Goal: Task Accomplishment & Management: Complete application form

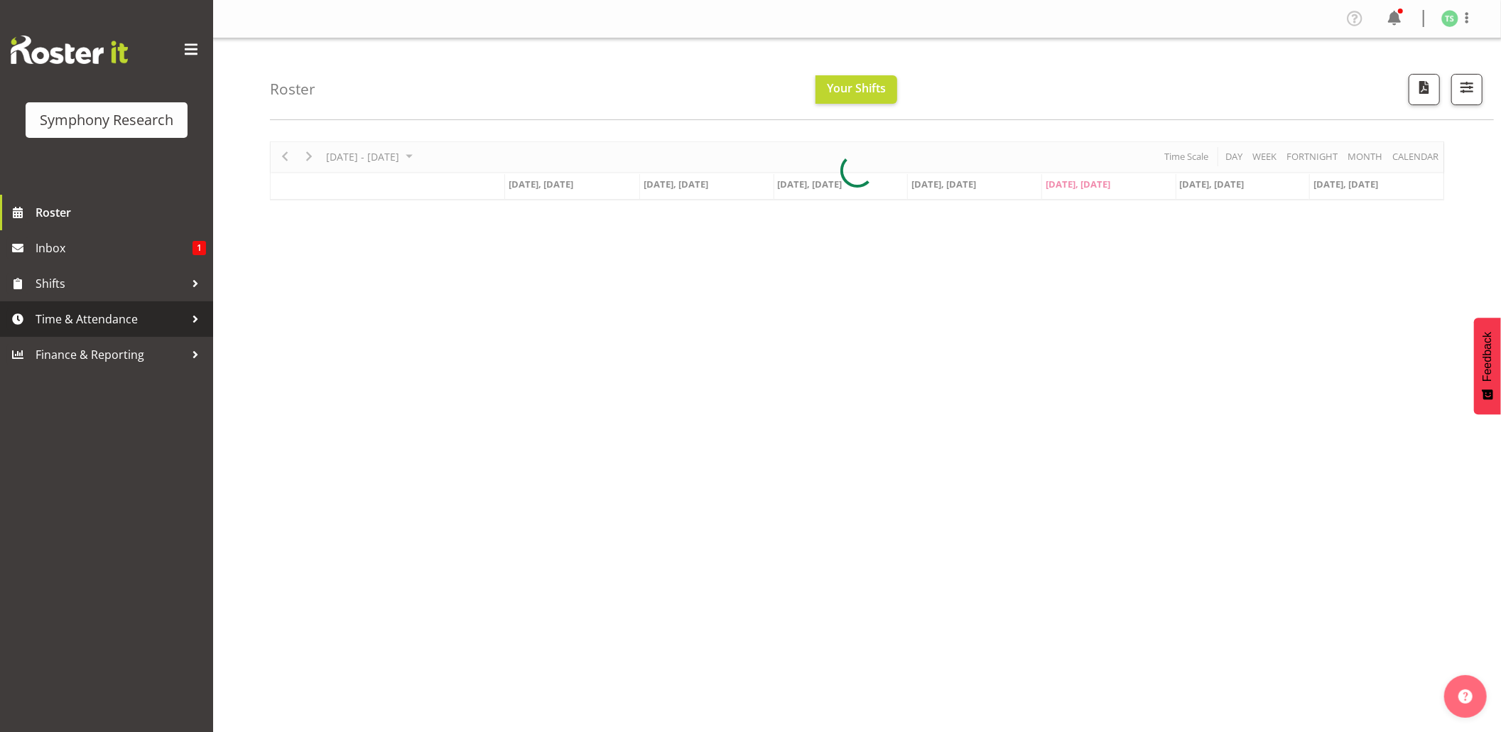
click at [63, 318] on span "Time & Attendance" at bounding box center [110, 318] width 149 height 21
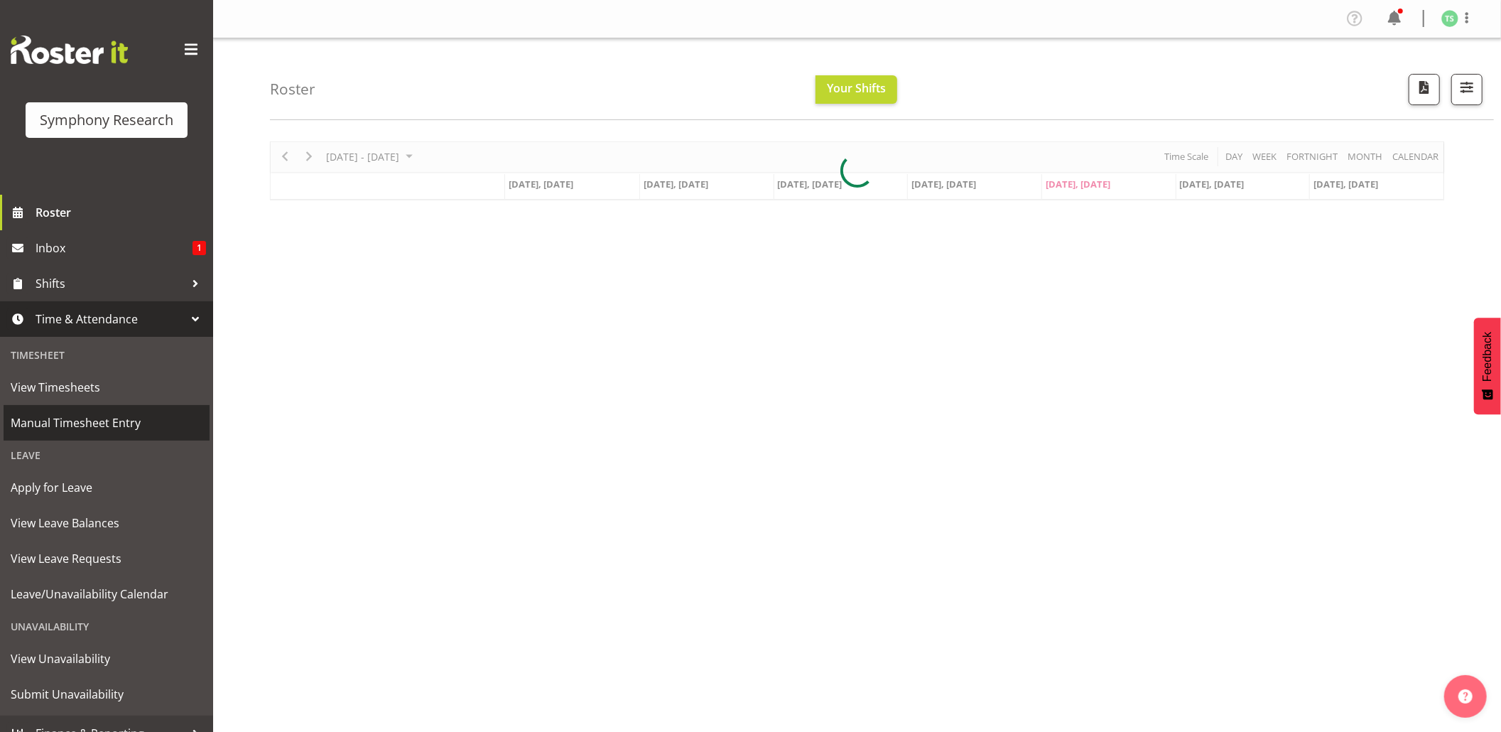
click at [107, 421] on span "Manual Timesheet Entry" at bounding box center [107, 422] width 192 height 21
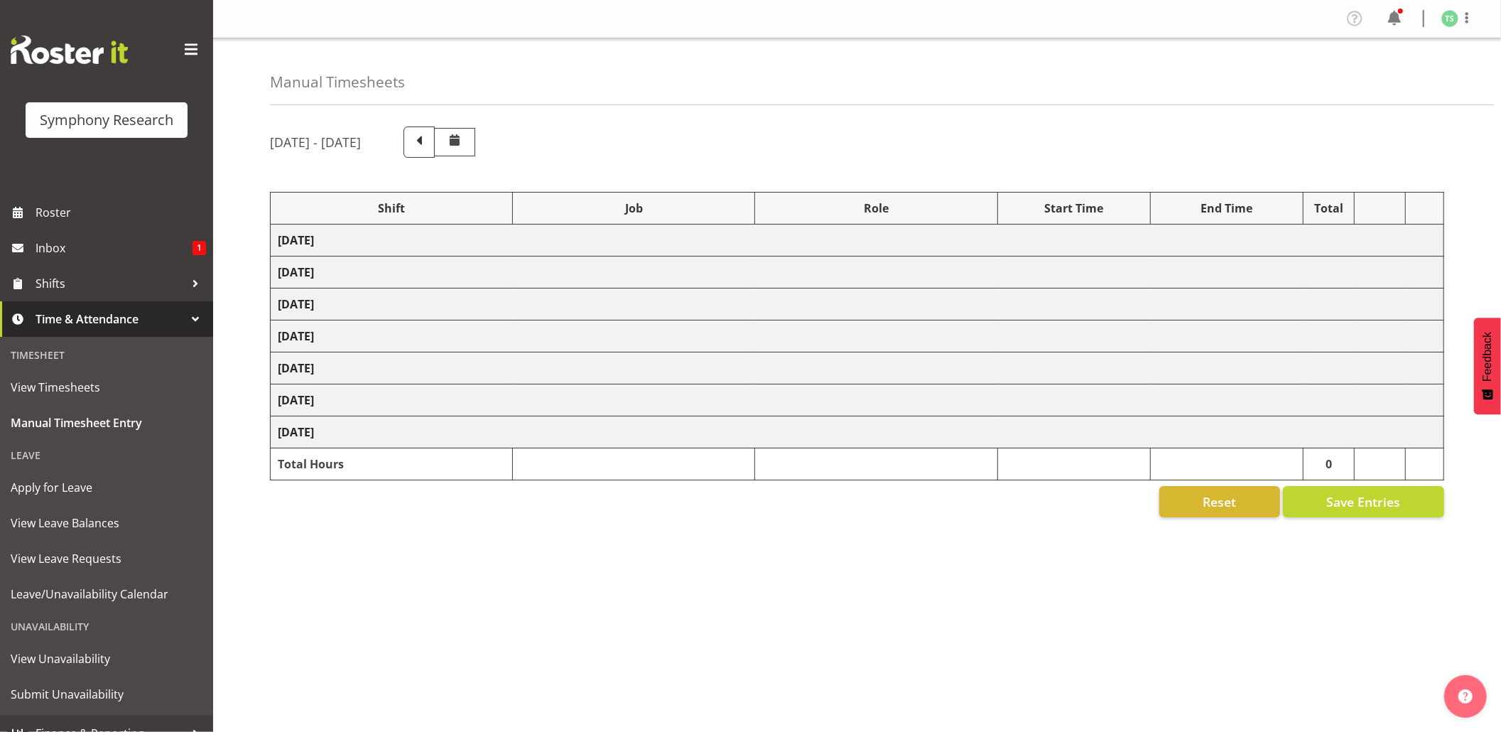
select select "56692"
select select "10499"
select select "47"
select select "56692"
select select "10499"
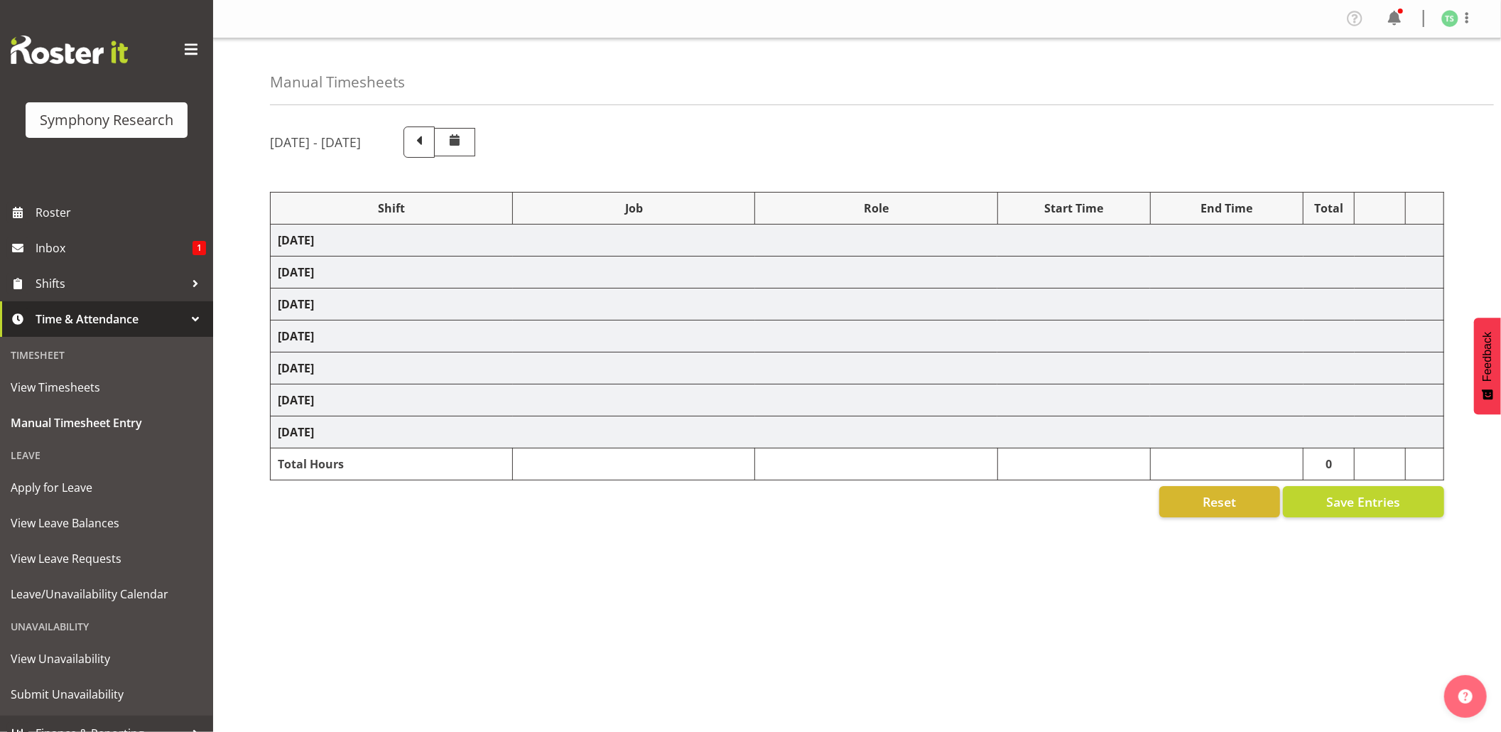
select select "47"
select select "48116"
select select "10575"
select select "47"
select select "56692"
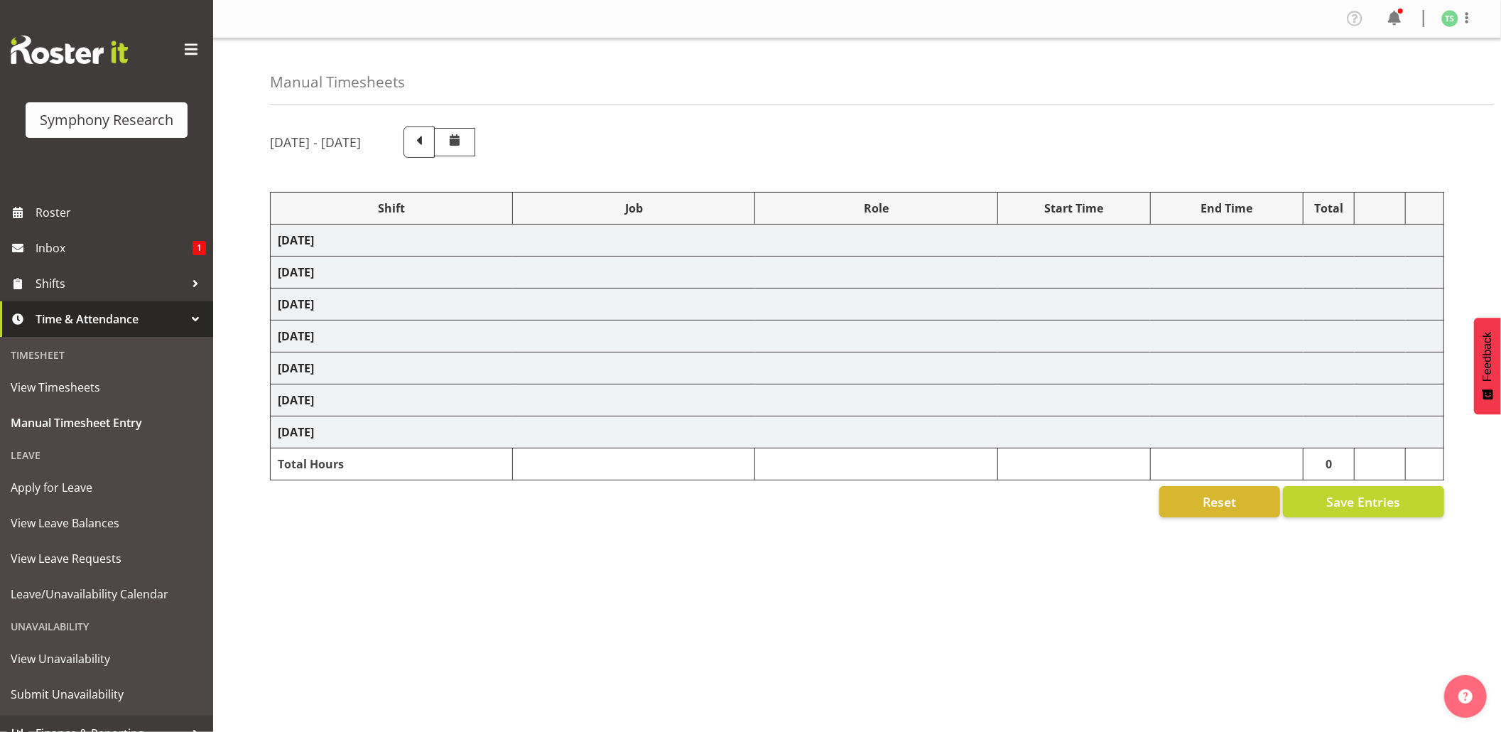
select select "10499"
select select "47"
select select "56692"
select select "10499"
select select "47"
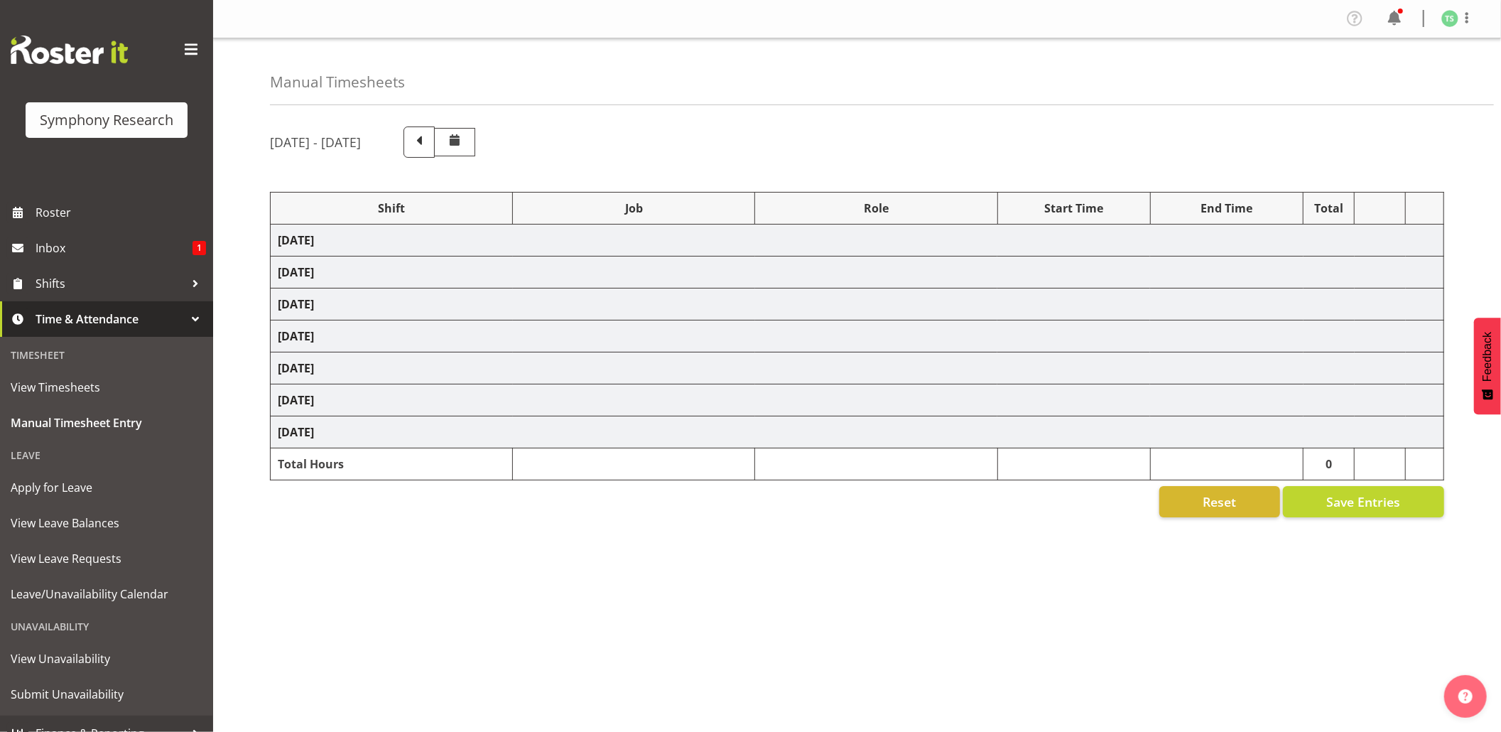
select select "26078"
select select "9426"
select select "47"
select select "103"
select select "10499"
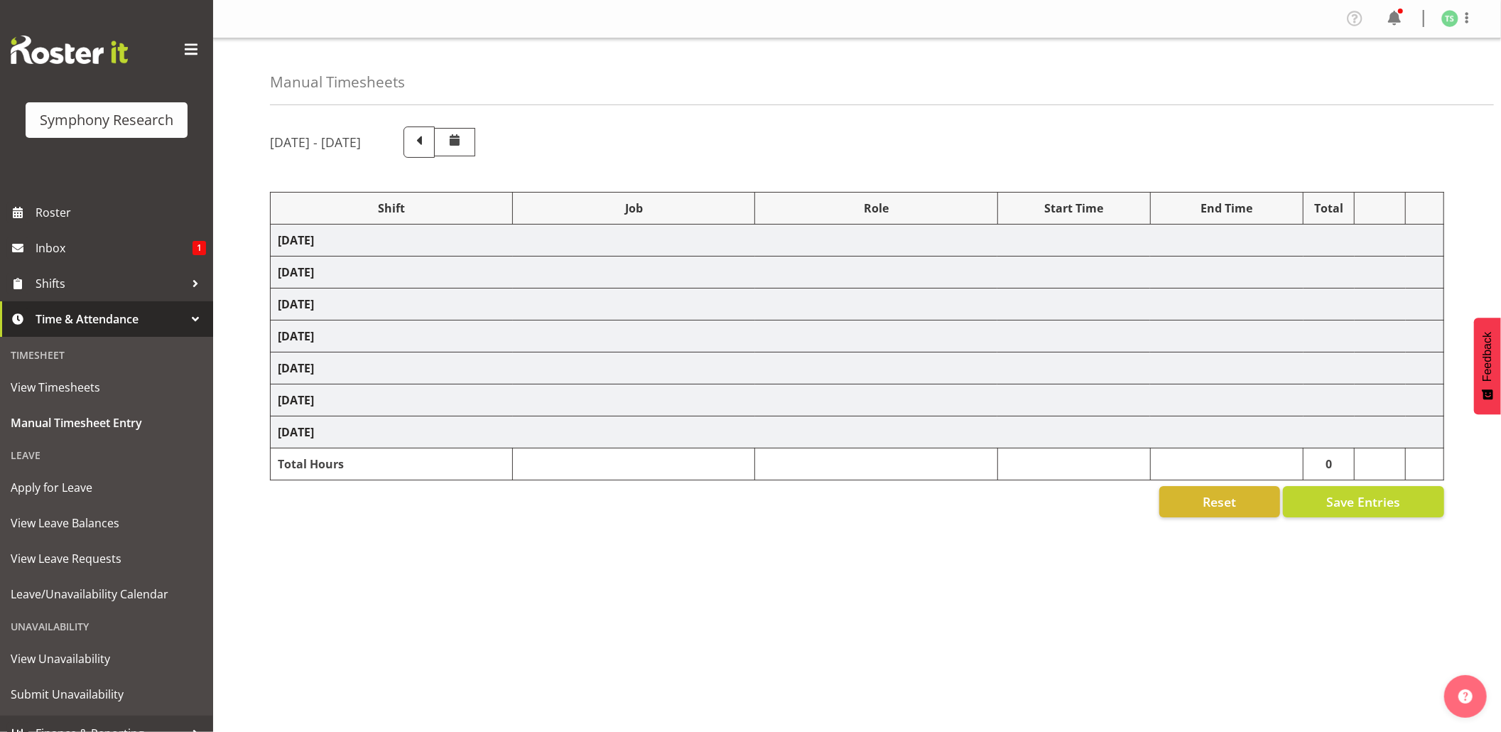
select select "47"
select select "56692"
select select "10499"
select select "47"
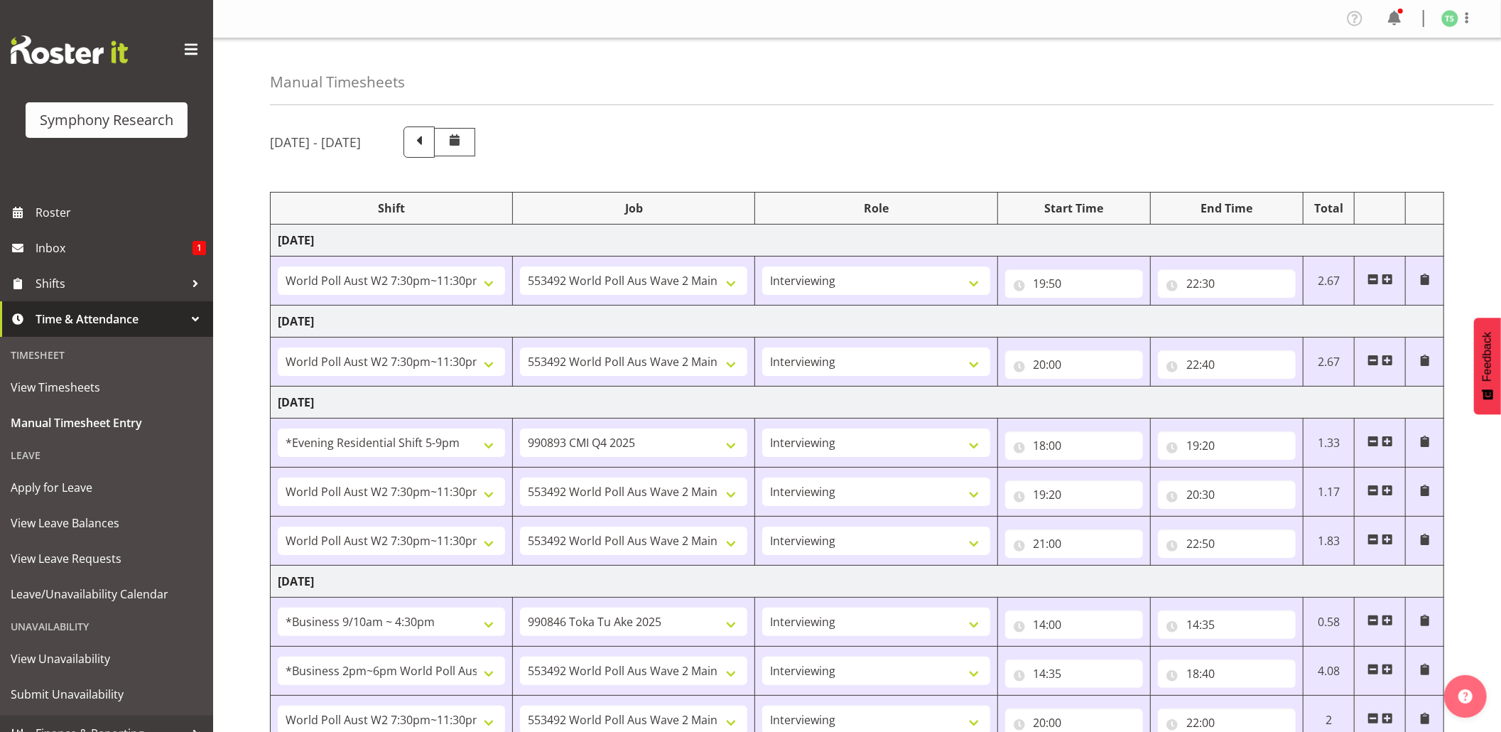
scroll to position [165, 0]
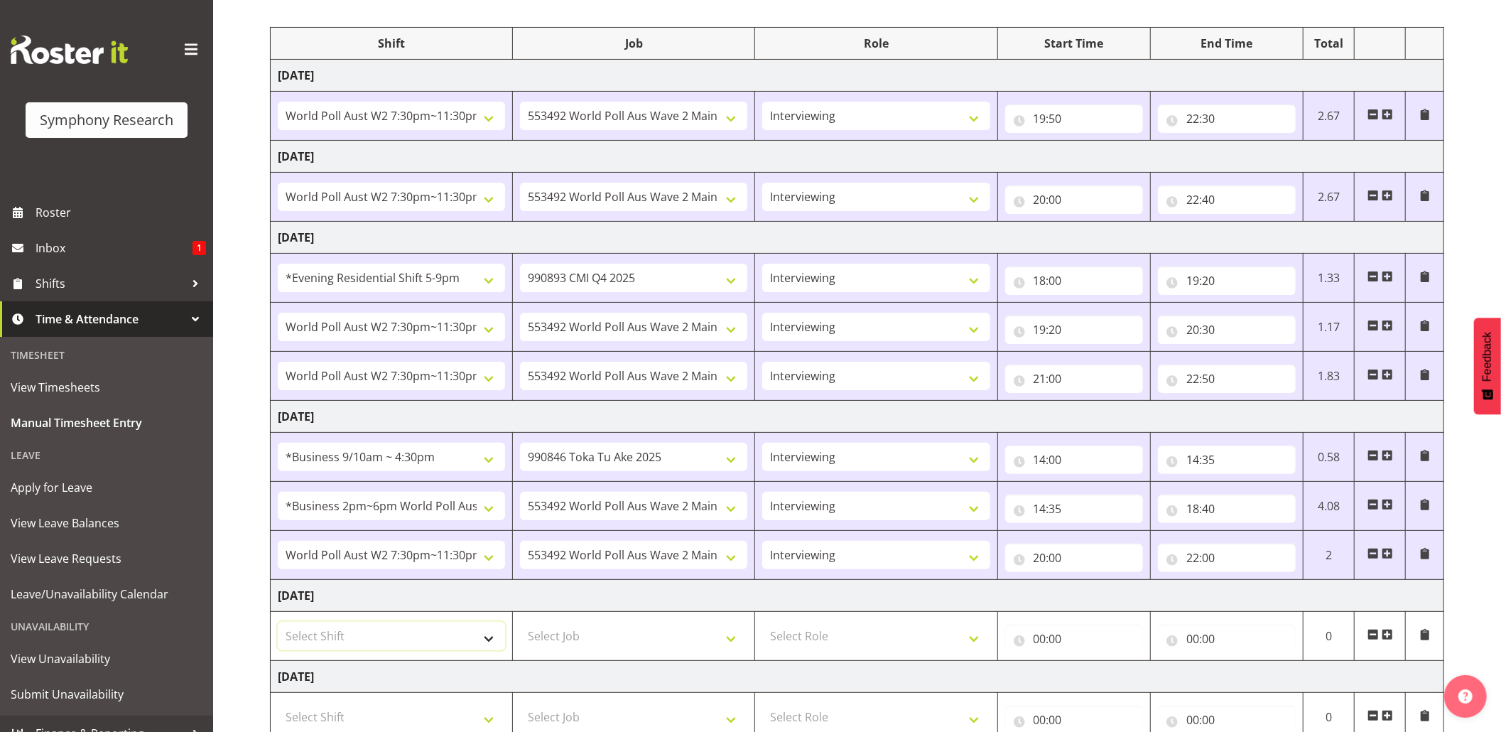
click at [492, 647] on select "Select Shift !!Weekend Residential (Roster IT Shift Label) *Business 9/10am ~ 4…" at bounding box center [391, 636] width 227 height 28
select select "26078"
click at [278, 626] on select "Select Shift !!Weekend Residential (Roster IT Shift Label) *Business 9/10am ~ 4…" at bounding box center [391, 636] width 227 height 28
click at [731, 647] on select "Select Job 550060 IF Admin 553492 World Poll Aus Wave 2 Main 2025 553493 World …" at bounding box center [633, 636] width 227 height 28
select select "10499"
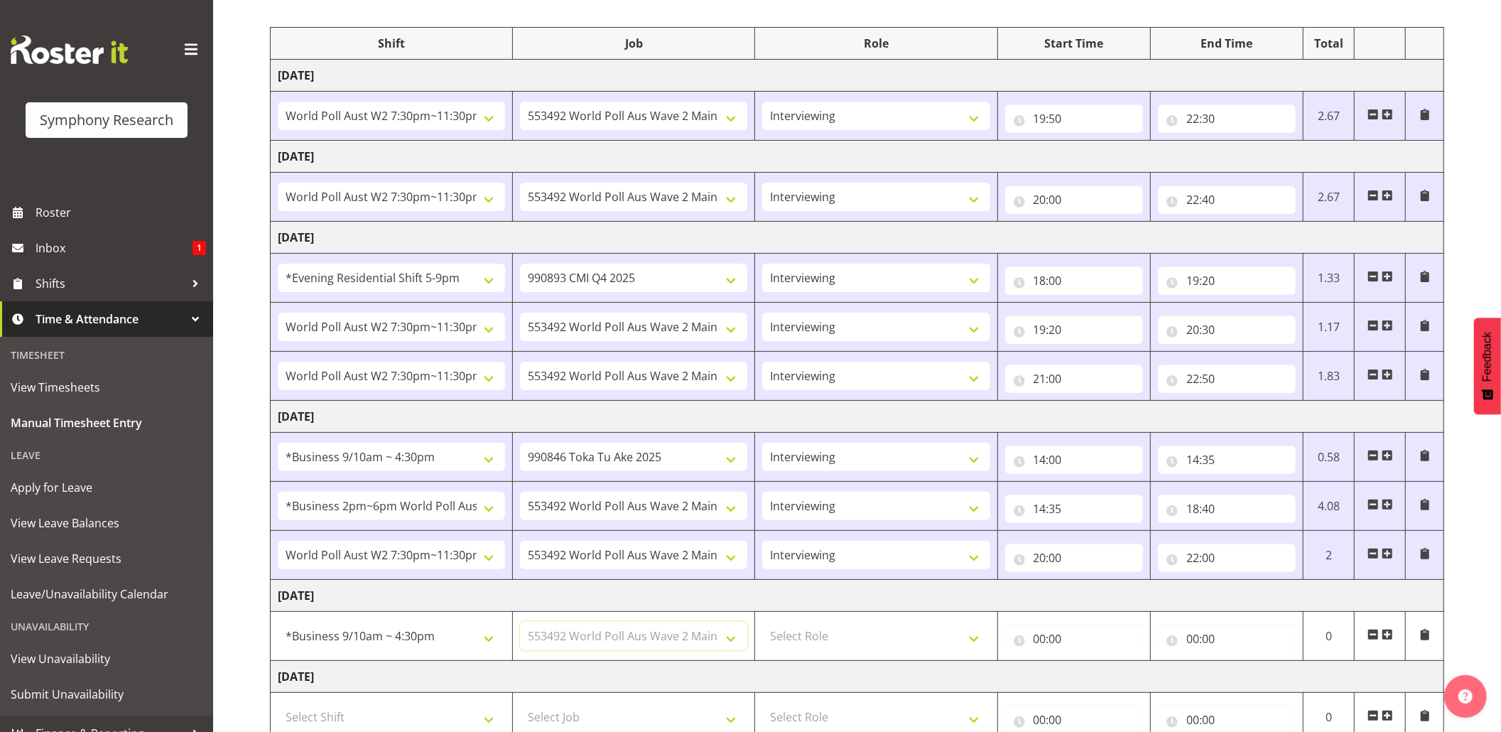
click at [520, 626] on select "Select Job 550060 IF Admin 553492 World Poll Aus Wave 2 Main 2025 553493 World …" at bounding box center [633, 636] width 227 height 28
click at [973, 639] on select "Select Role Briefing Interviewing" at bounding box center [875, 636] width 227 height 28
select select "47"
click at [762, 626] on select "Select Role Briefing Interviewing" at bounding box center [875, 636] width 227 height 28
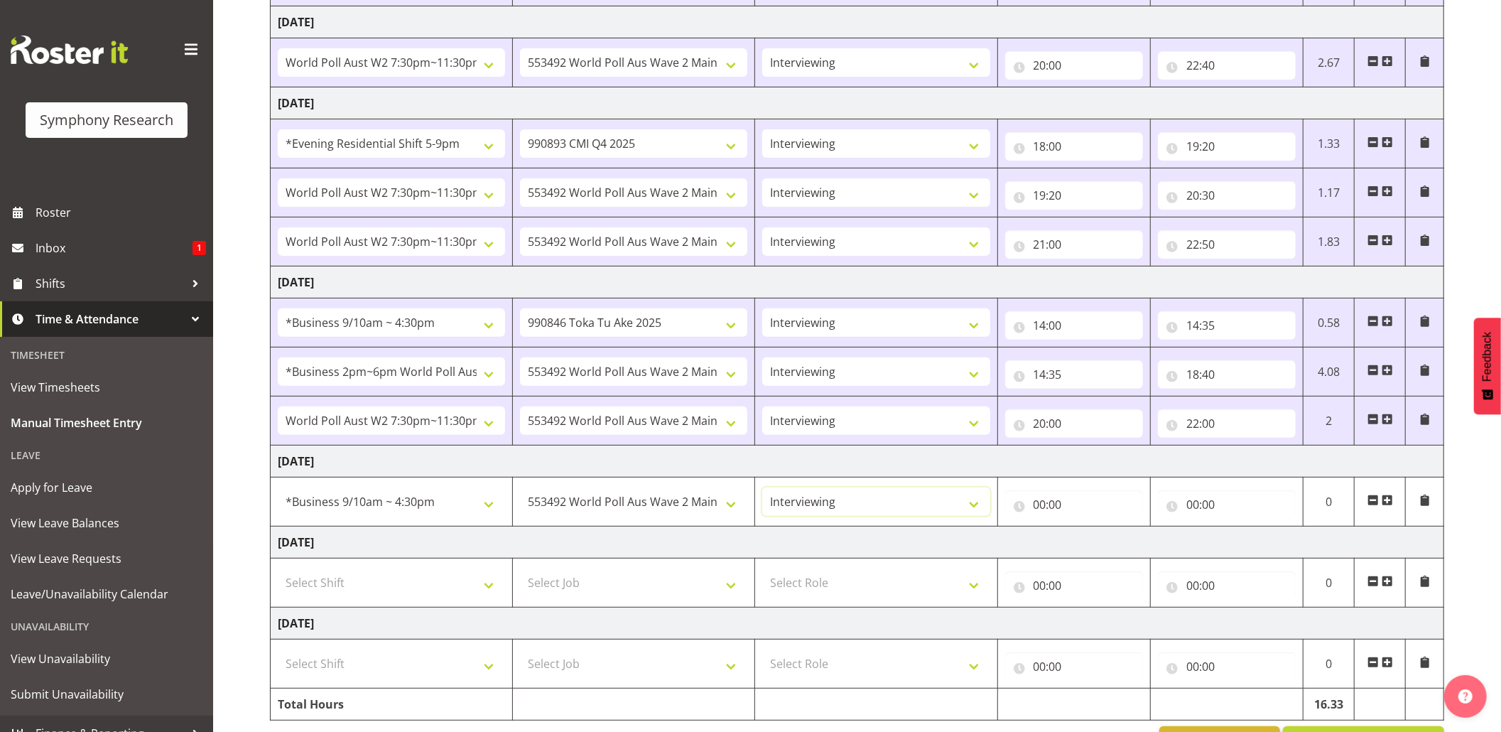
scroll to position [307, 0]
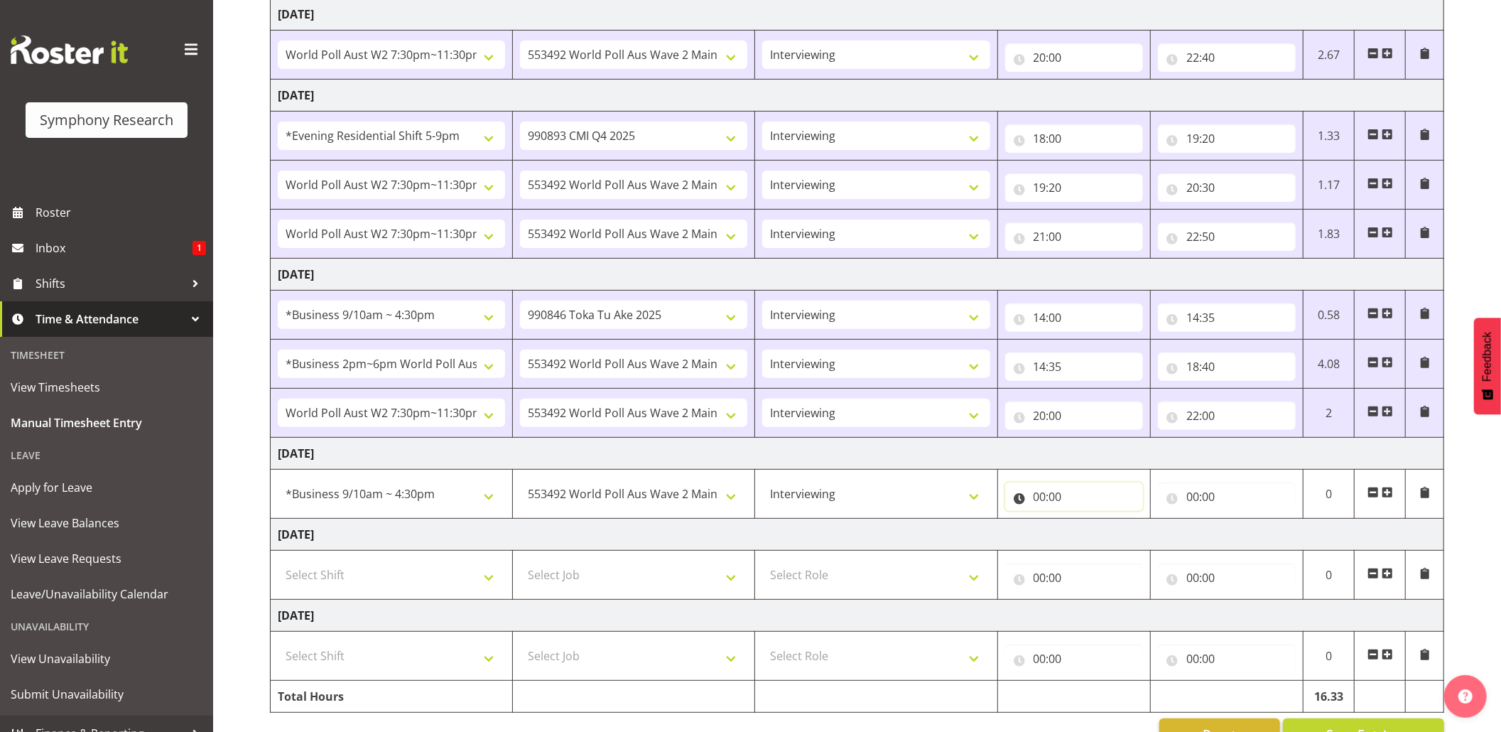
click at [1129, 504] on input "00:00" at bounding box center [1074, 496] width 138 height 28
click at [1104, 538] on select "00 01 02 03 04 05 06 07 08 09 10 11 12 13 14 15 16 17 18 19 20 21 22 23" at bounding box center [1102, 533] width 32 height 28
select select "14"
click at [1086, 524] on select "00 01 02 03 04 05 06 07 08 09 10 11 12 13 14 15 16 17 18 19 20 21 22 23" at bounding box center [1102, 533] width 32 height 28
type input "14:00"
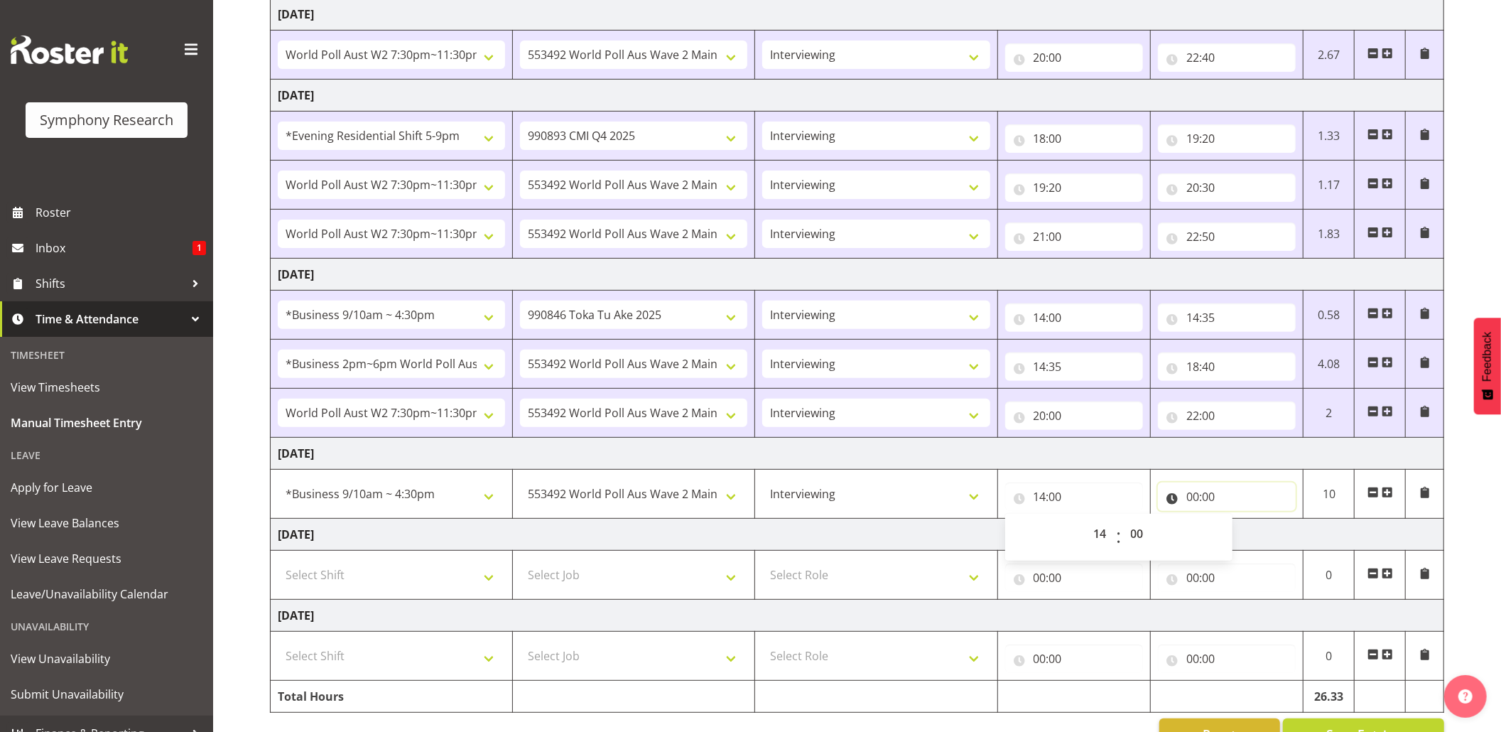
click at [1206, 497] on input "00:00" at bounding box center [1227, 496] width 138 height 28
click at [1260, 536] on select "00 01 02 03 04 05 06 07 08 09 10 11 12 13 14 15 16 17 18 19 20 21 22 23" at bounding box center [1255, 533] width 32 height 28
select select "17"
click at [1239, 524] on select "00 01 02 03 04 05 06 07 08 09 10 11 12 13 14 15 16 17 18 19 20 21 22 23" at bounding box center [1255, 533] width 32 height 28
type input "17:00"
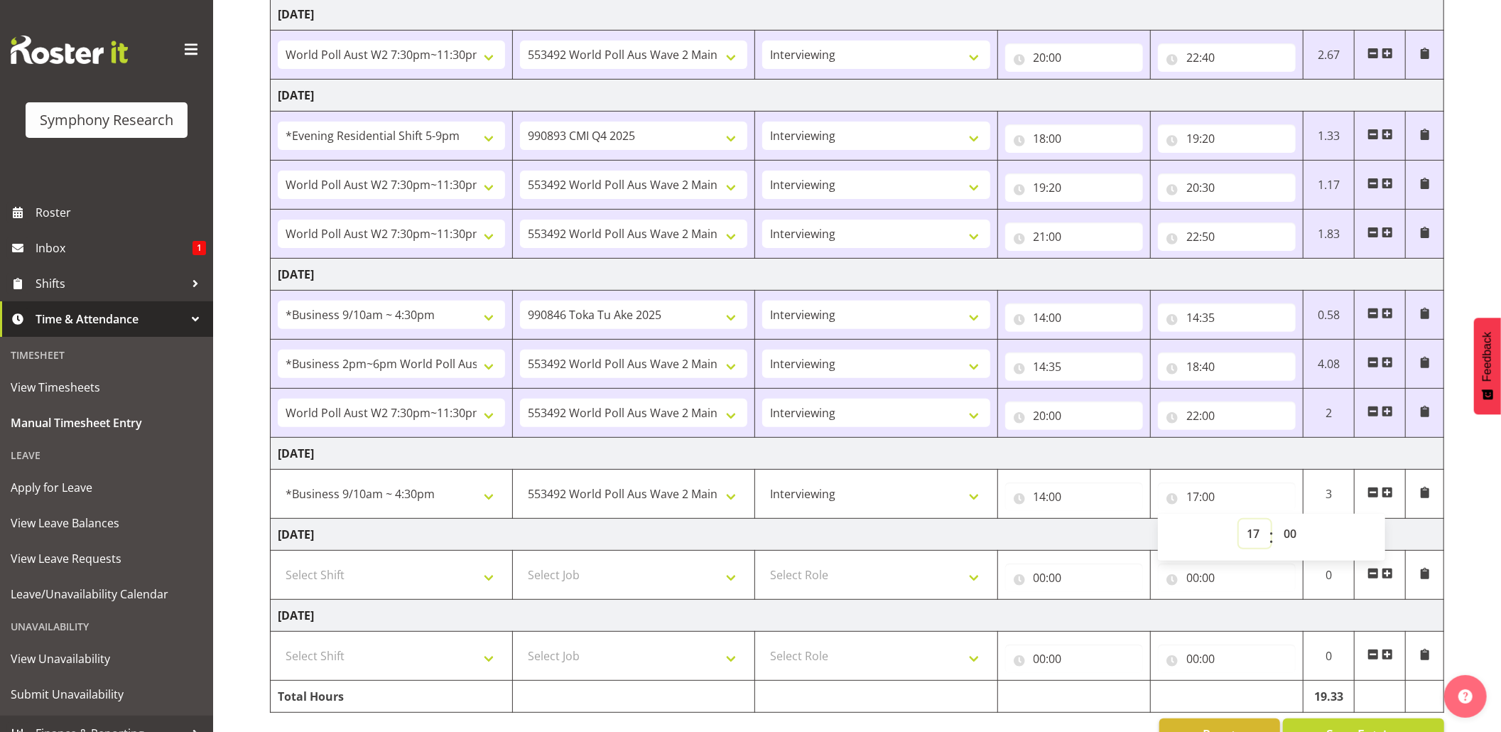
scroll to position [355, 0]
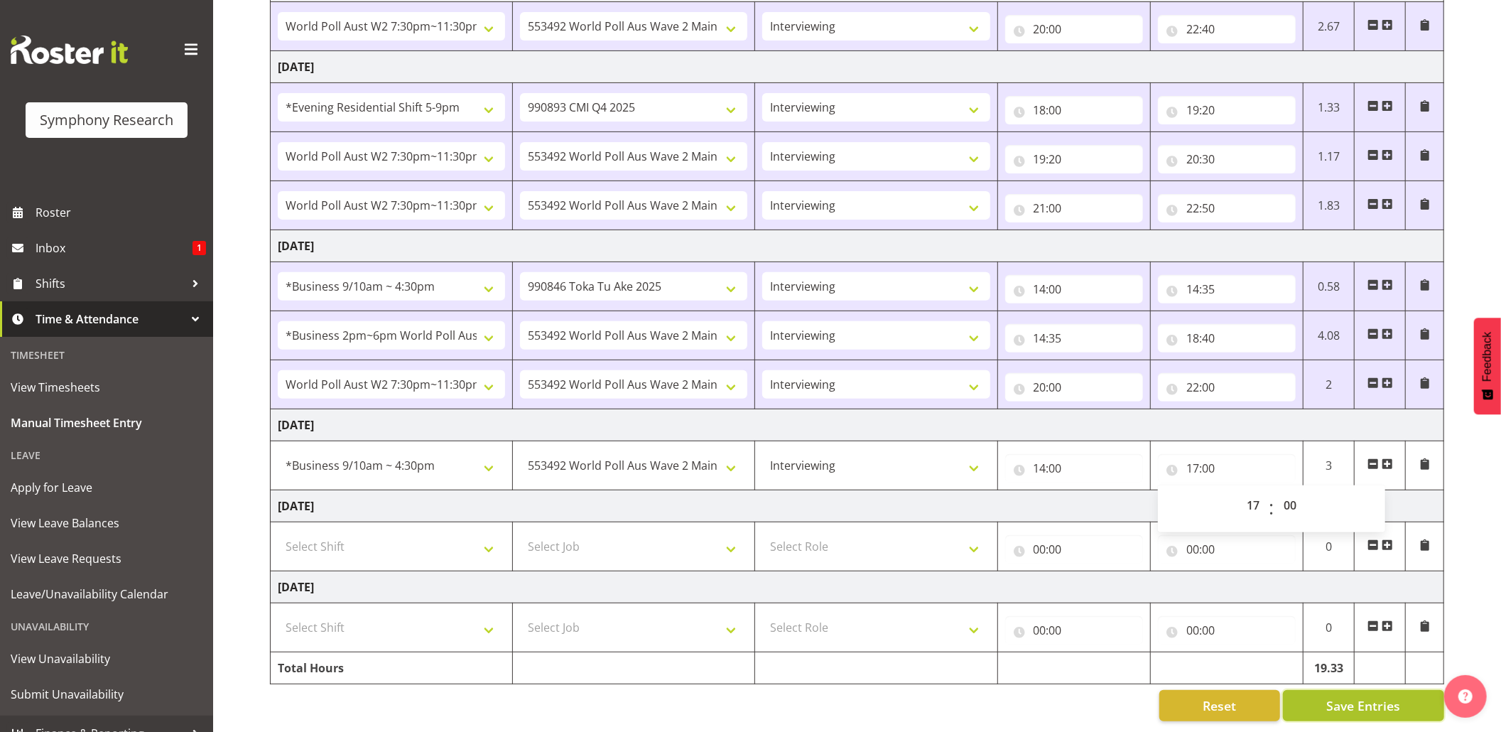
click at [1329, 696] on span "Save Entries" at bounding box center [1364, 705] width 74 height 18
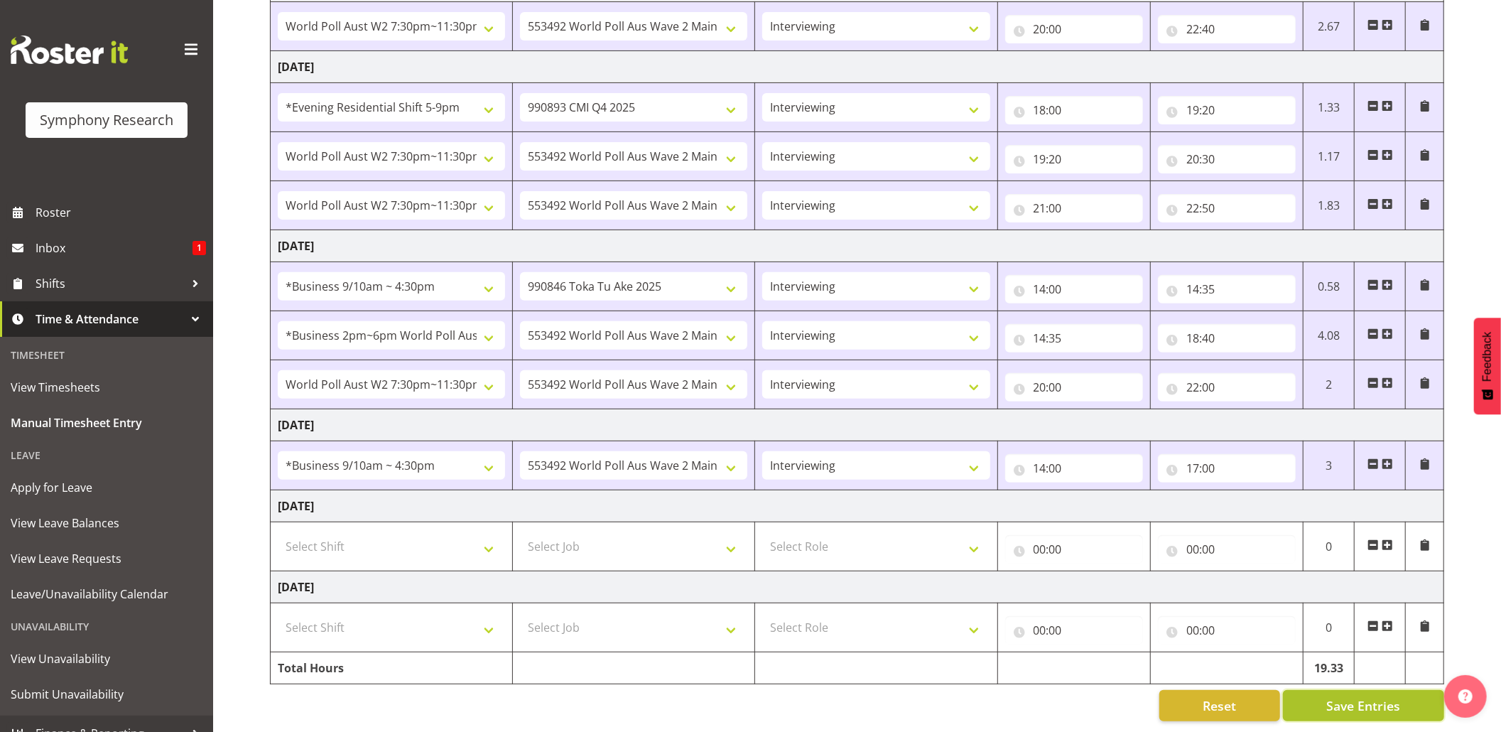
click at [1349, 696] on span "Save Entries" at bounding box center [1364, 705] width 74 height 18
click at [1329, 686] on div "Timesheet Entries Save" at bounding box center [1392, 685] width 136 height 17
click at [1349, 696] on span "Save Entries" at bounding box center [1364, 705] width 74 height 18
click at [1342, 688] on div "Timesheet Entries Save" at bounding box center [1392, 685] width 136 height 17
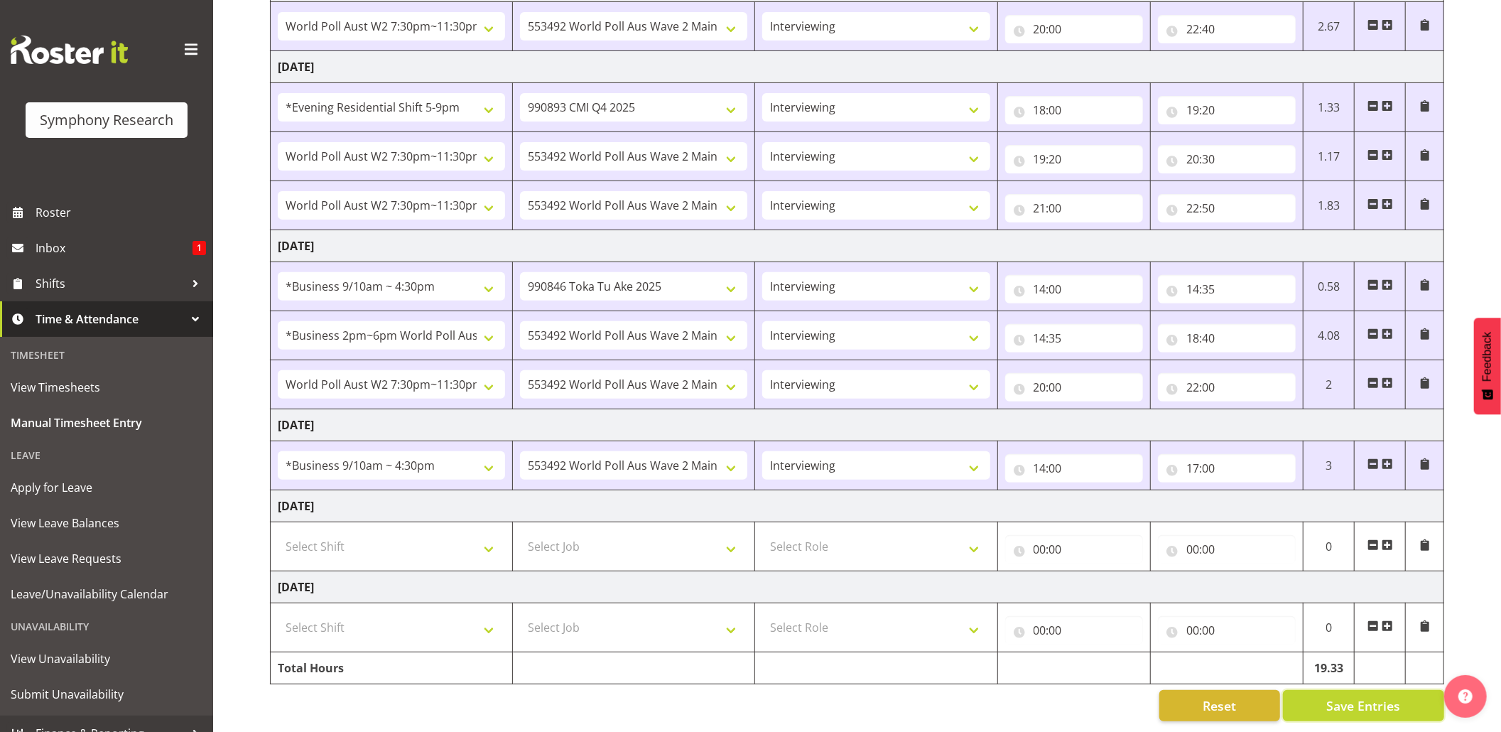
click at [1342, 696] on span "Save Entries" at bounding box center [1364, 705] width 74 height 18
click at [1343, 696] on span "Save Entries" at bounding box center [1364, 705] width 74 height 18
click at [1044, 459] on input "14:00" at bounding box center [1074, 468] width 138 height 28
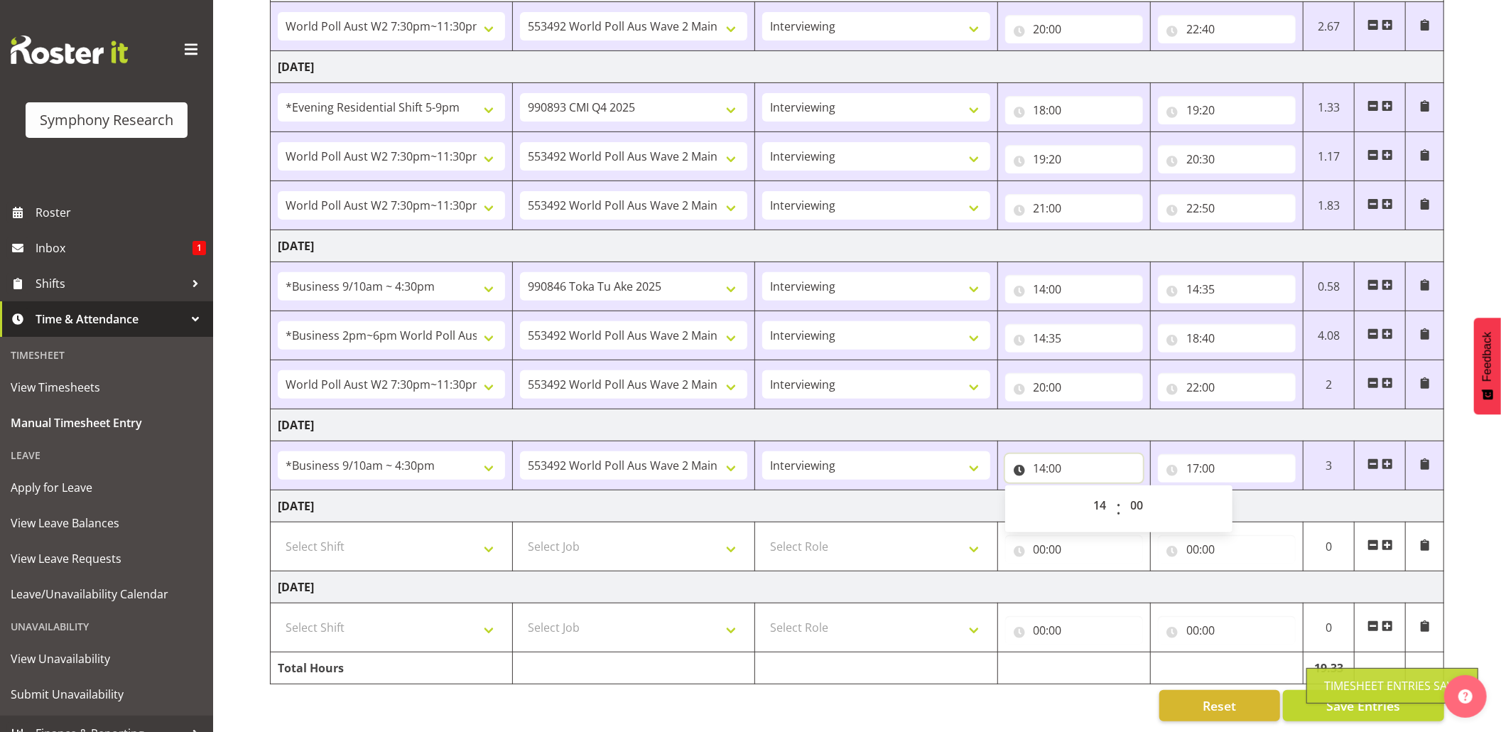
click at [1058, 459] on input "14:00" at bounding box center [1074, 468] width 138 height 28
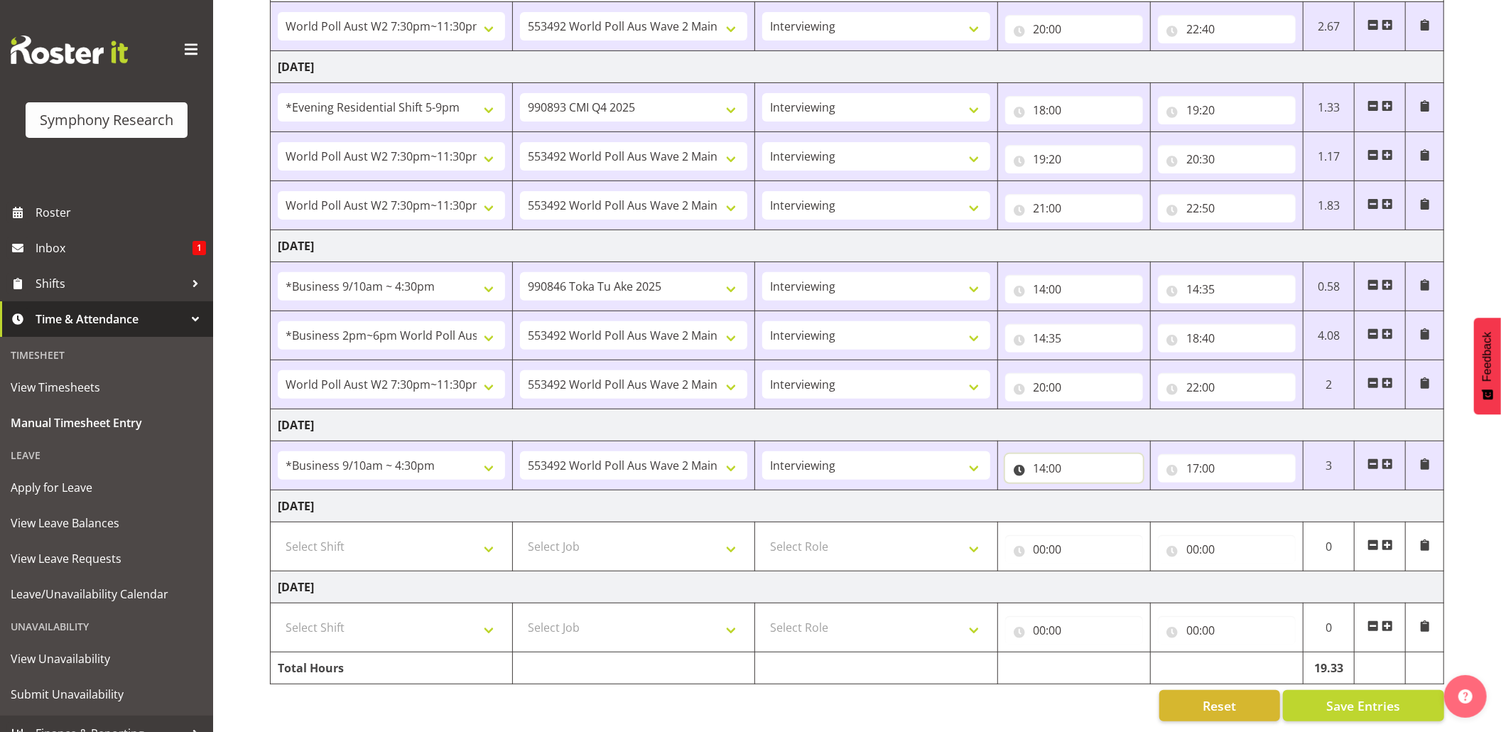
click at [1062, 454] on input "14:00" at bounding box center [1074, 468] width 138 height 28
click at [1140, 491] on select "00 01 02 03 04 05 06 07 08 09 10 11 12 13 14 15 16 17 18 19 20 21 22 23 24 25 2…" at bounding box center [1139, 505] width 32 height 28
select select "5"
click at [1123, 491] on select "00 01 02 03 04 05 06 07 08 09 10 11 12 13 14 15 16 17 18 19 20 21 22 23 24 25 2…" at bounding box center [1139, 505] width 32 height 28
type input "14:05"
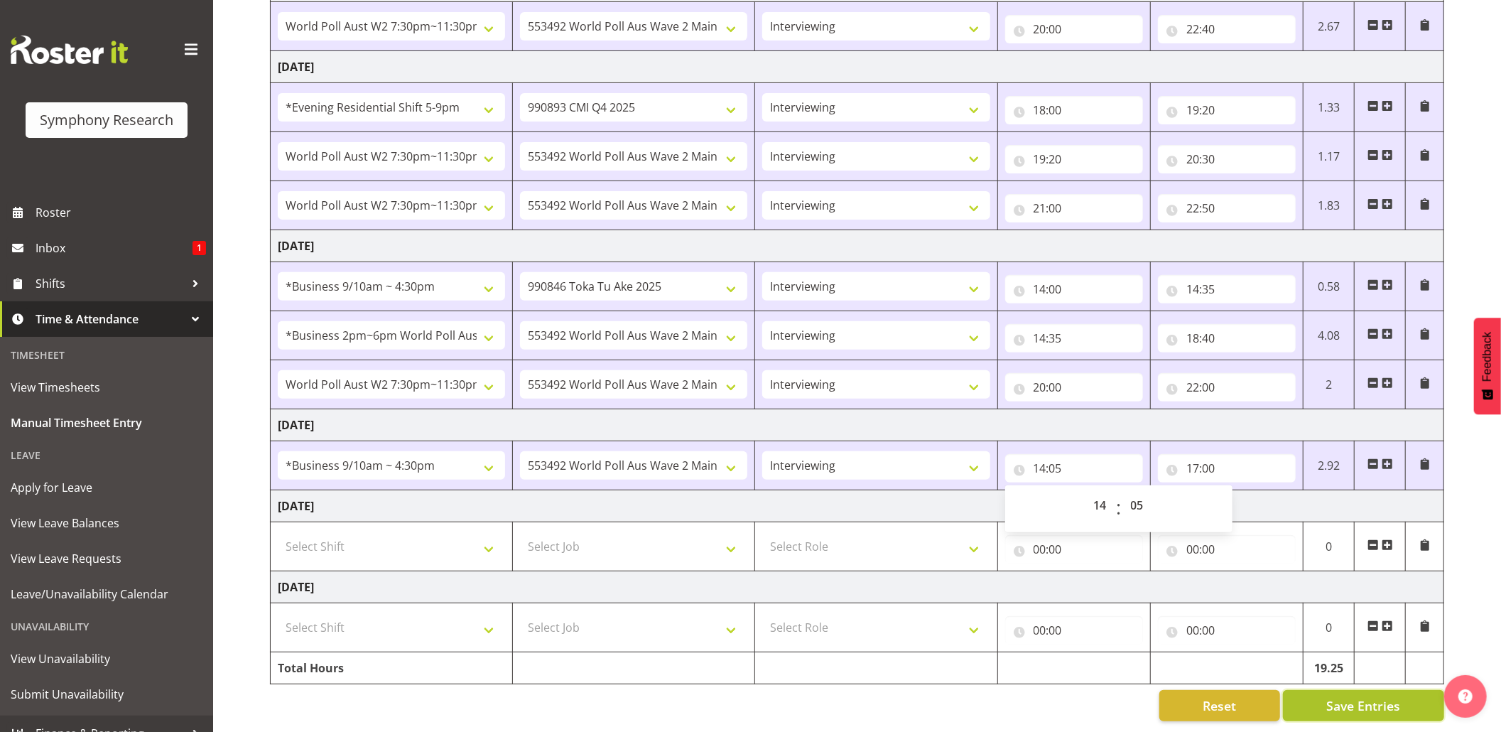
click at [1344, 696] on span "Save Entries" at bounding box center [1364, 705] width 74 height 18
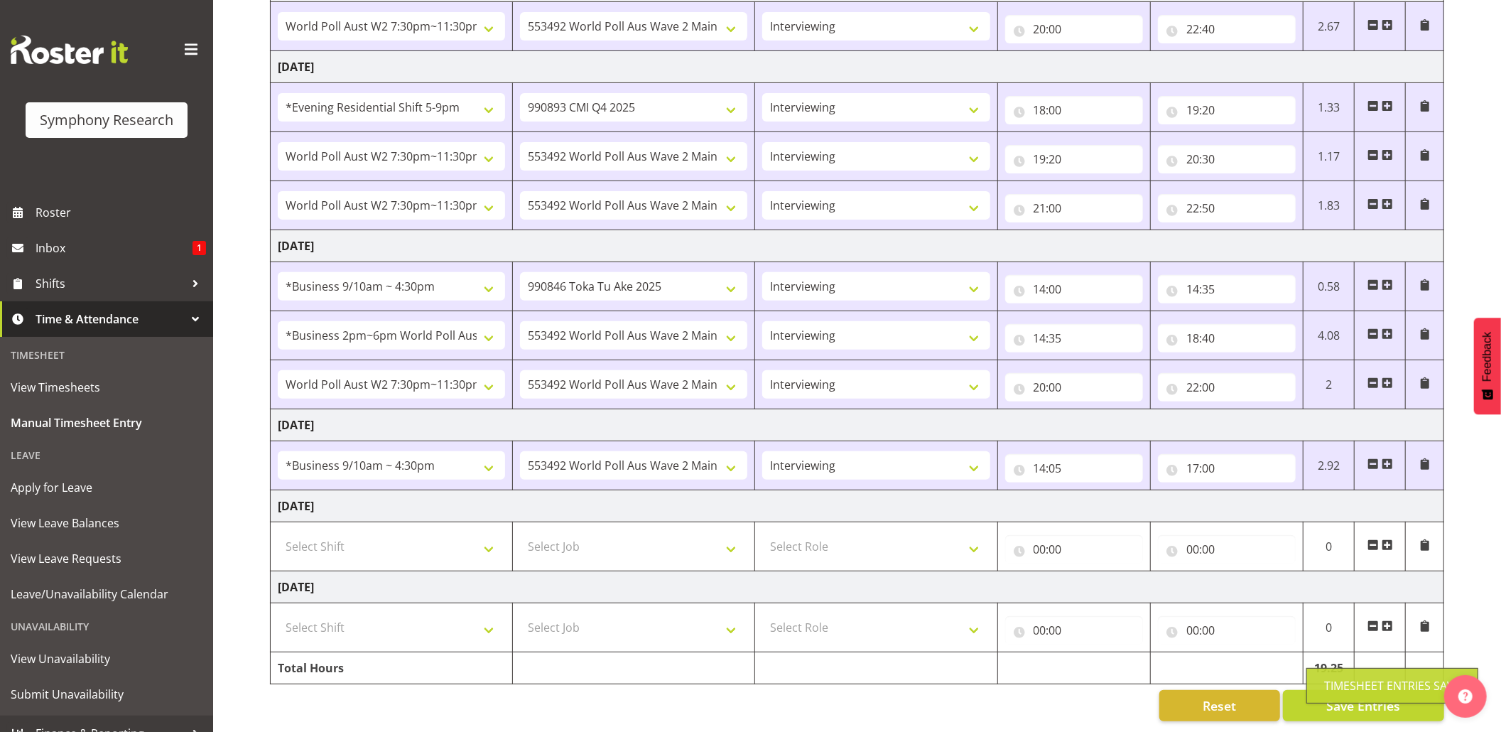
click at [1337, 692] on div "Timesheet Entries Save" at bounding box center [1392, 685] width 136 height 17
click at [1340, 690] on button "Save Entries" at bounding box center [1363, 705] width 161 height 31
click at [1329, 677] on div "Timesheet Entries Save" at bounding box center [1392, 685] width 136 height 17
click at [1341, 689] on div "Timesheet Entries Save" at bounding box center [1392, 685] width 136 height 17
click at [1320, 690] on button "Save Entries" at bounding box center [1363, 705] width 161 height 31
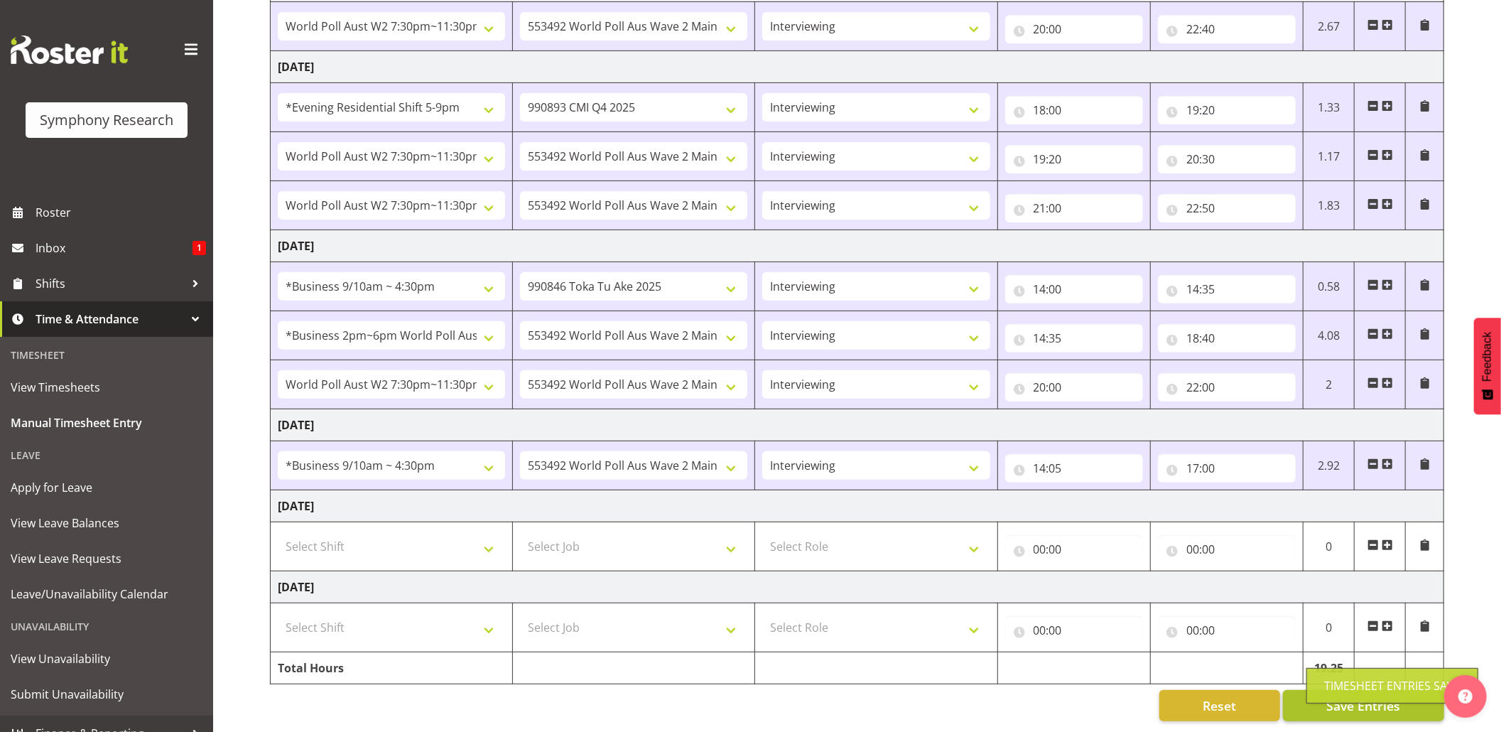
click at [1328, 686] on div "Timesheet Entries Save" at bounding box center [1392, 685] width 136 height 17
click at [1328, 690] on button "Save Entries" at bounding box center [1363, 705] width 161 height 31
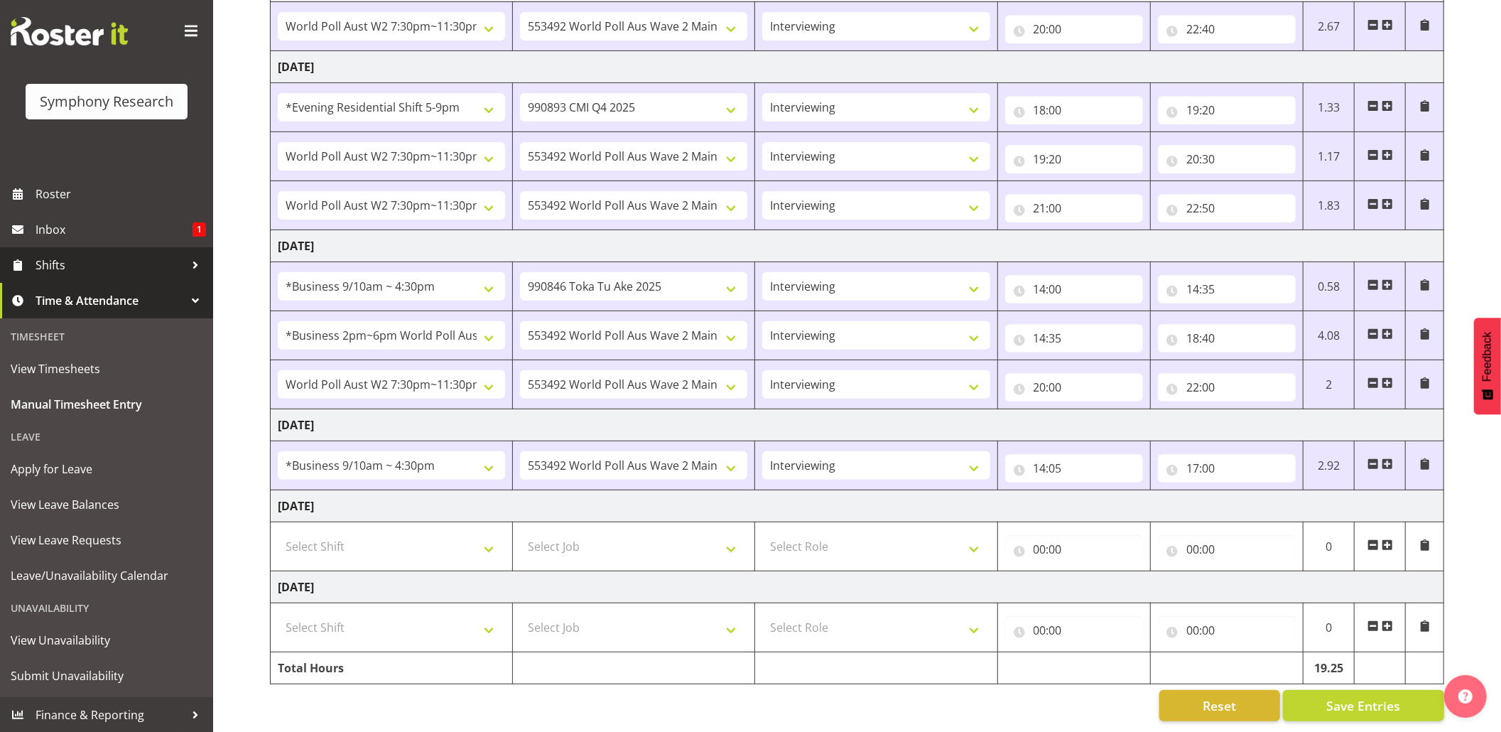
click at [41, 259] on span "Shifts" at bounding box center [110, 264] width 149 height 21
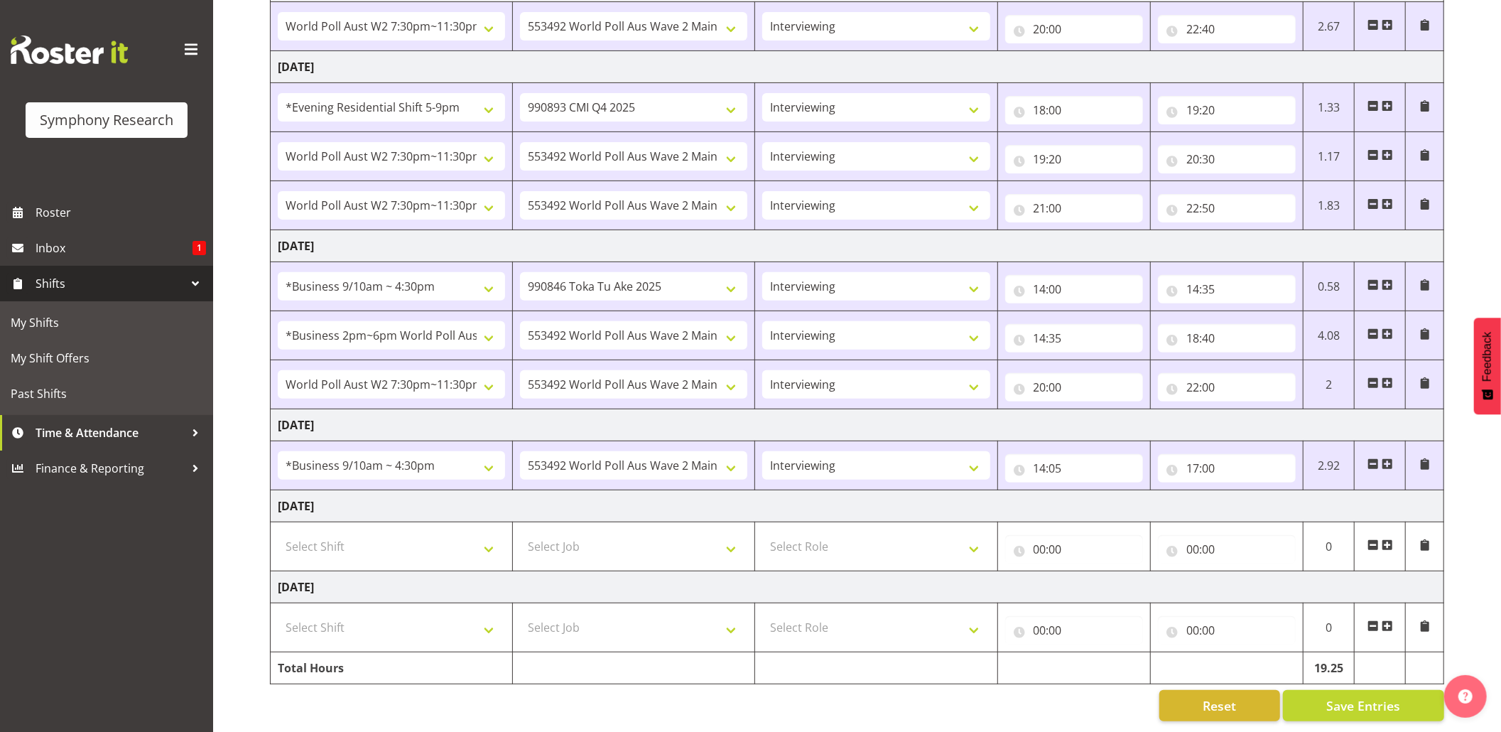
scroll to position [0, 0]
click at [31, 323] on span "My Shifts" at bounding box center [107, 322] width 192 height 21
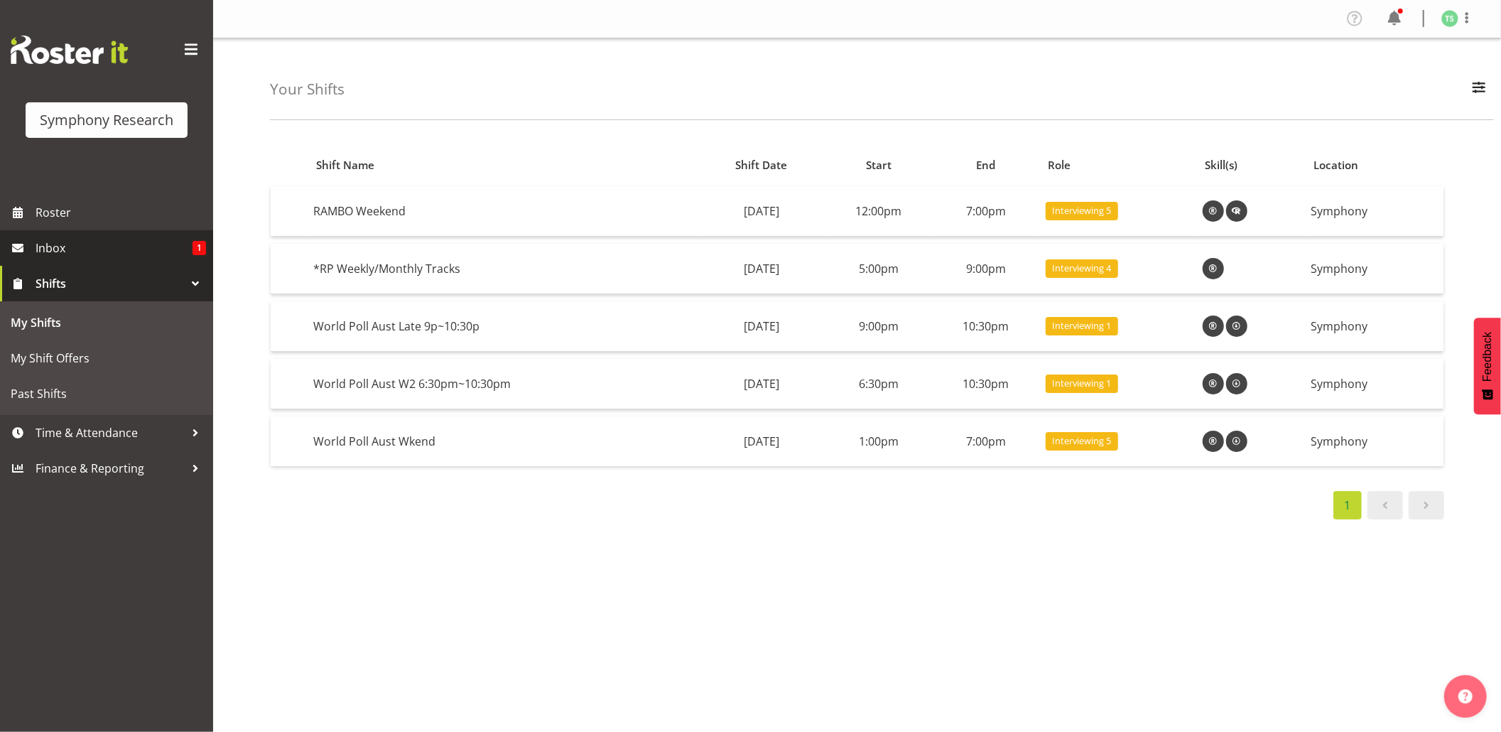
click at [58, 243] on span "Inbox" at bounding box center [114, 247] width 157 height 21
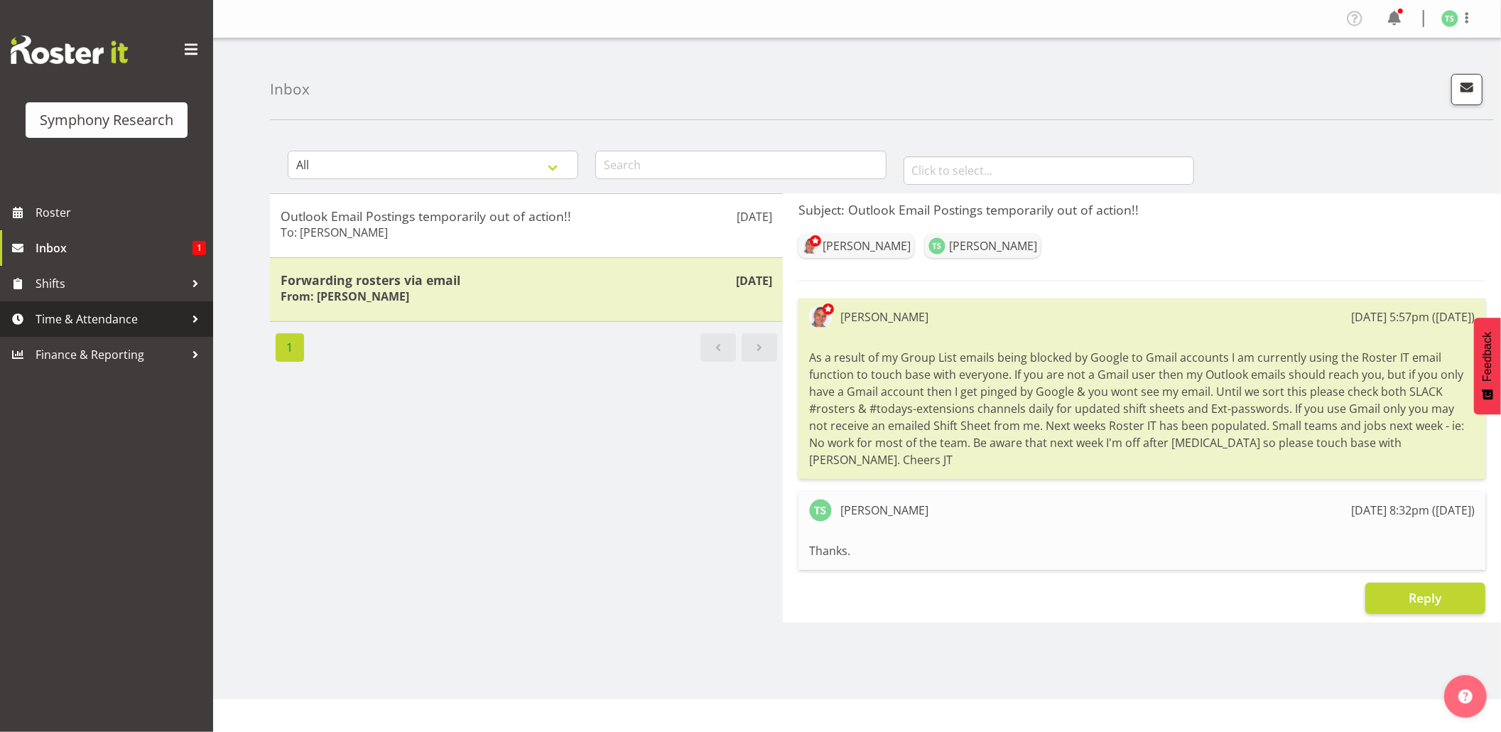
click at [84, 322] on span "Time & Attendance" at bounding box center [110, 318] width 149 height 21
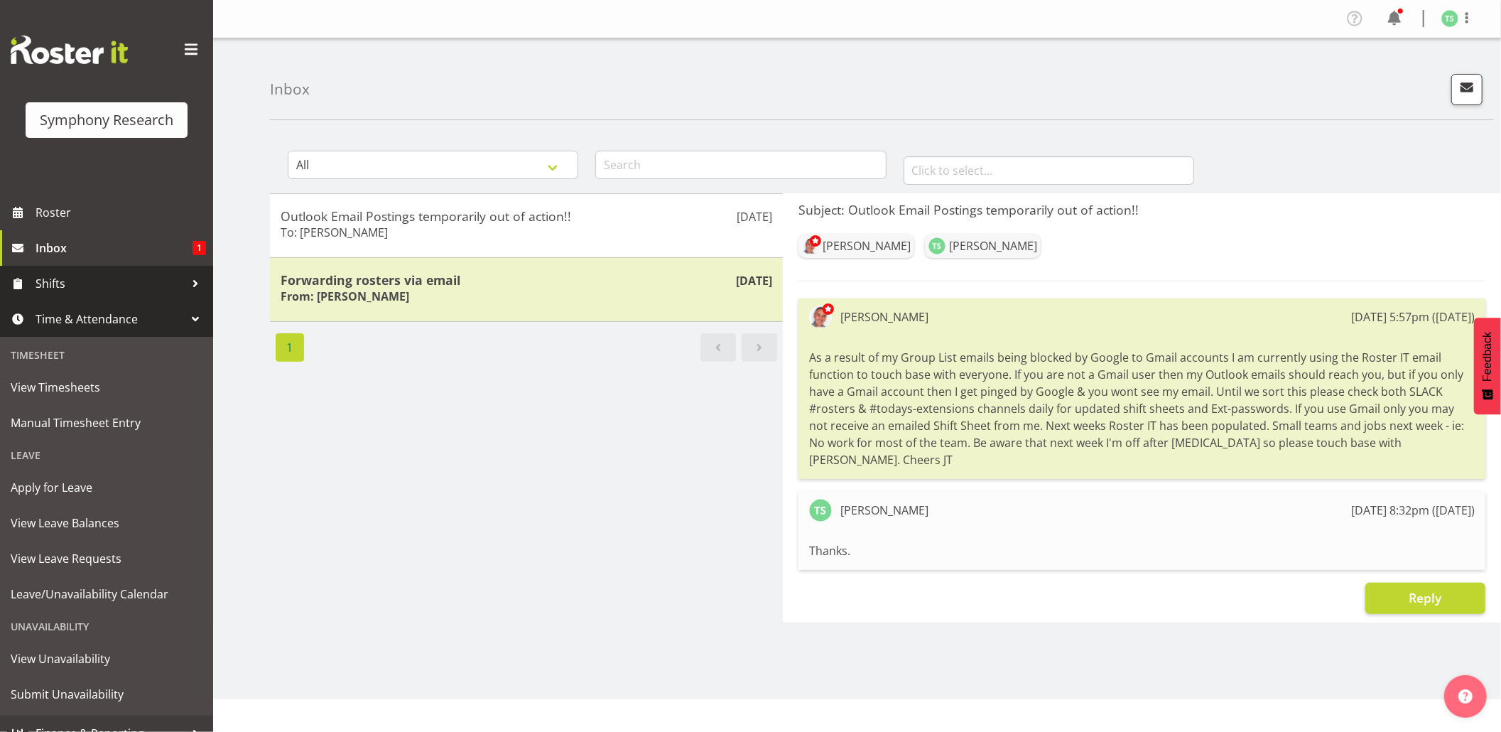
click at [53, 283] on span "Shifts" at bounding box center [110, 283] width 149 height 21
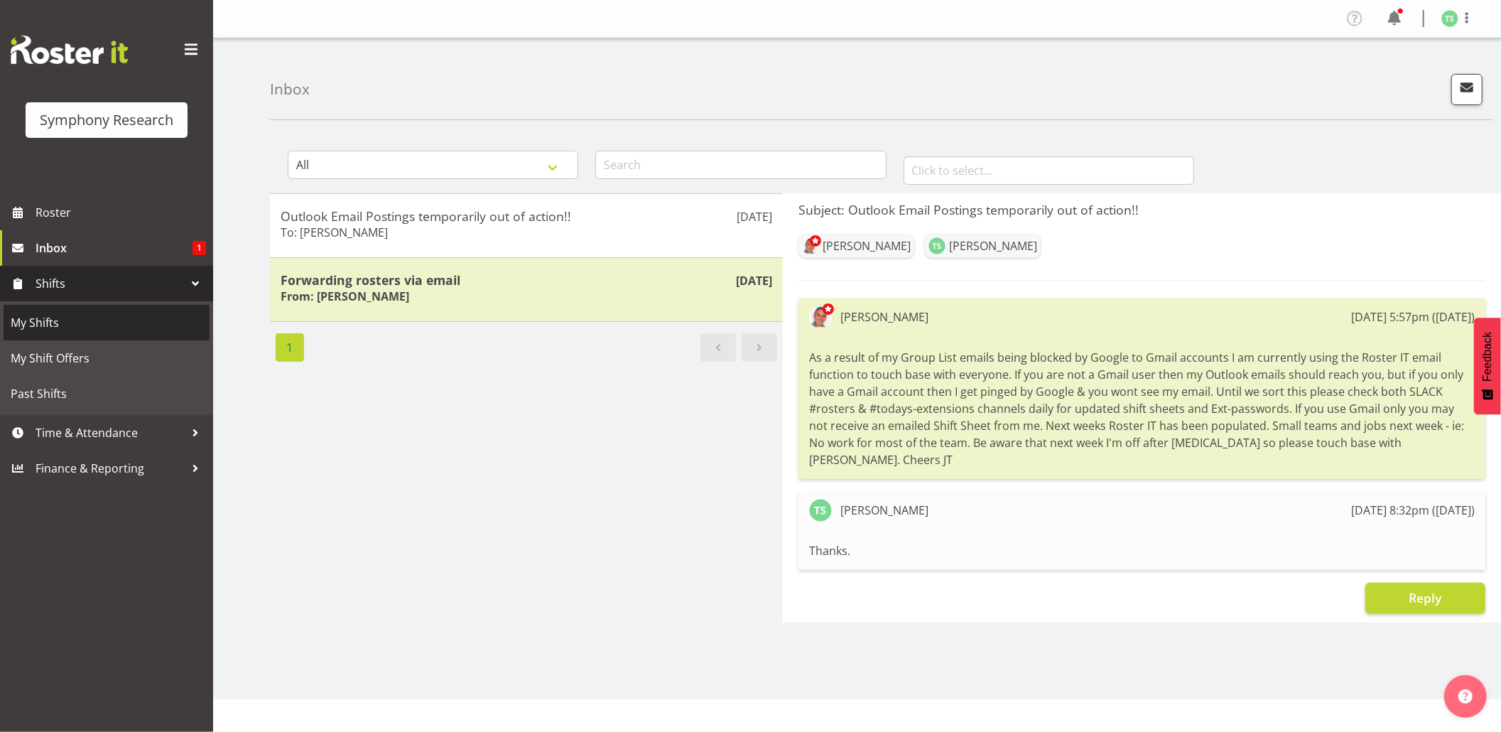
click at [41, 314] on span "My Shifts" at bounding box center [107, 322] width 192 height 21
